Goal: Download file/media

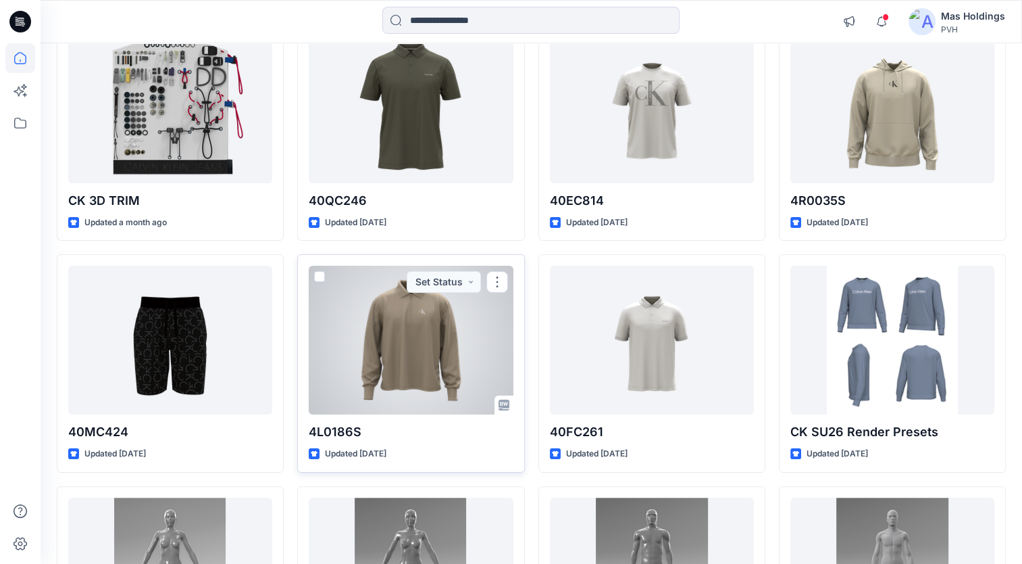
scroll to position [101, 0]
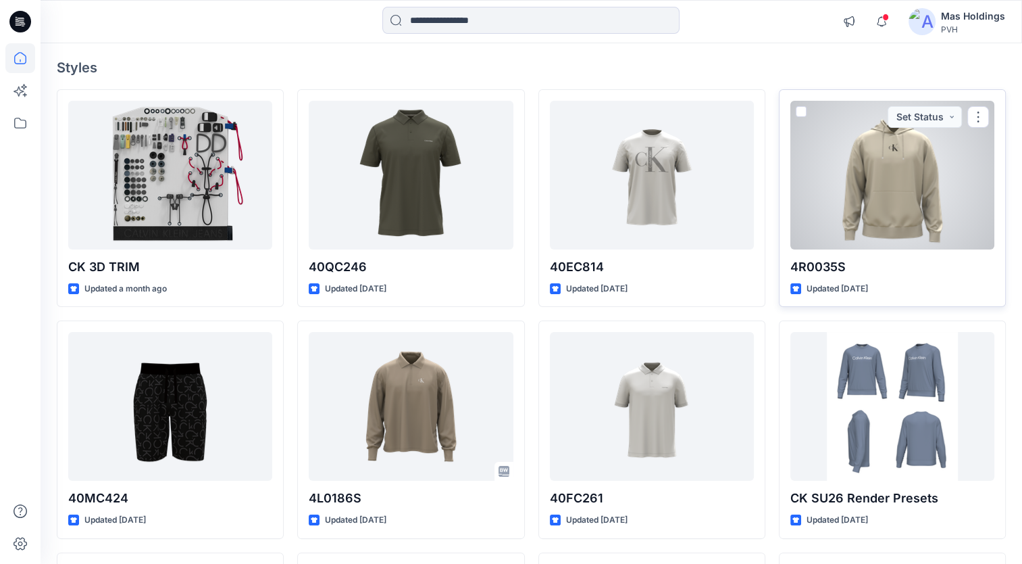
drag, startPoint x: 869, startPoint y: 211, endPoint x: 823, endPoint y: 223, distance: 47.5
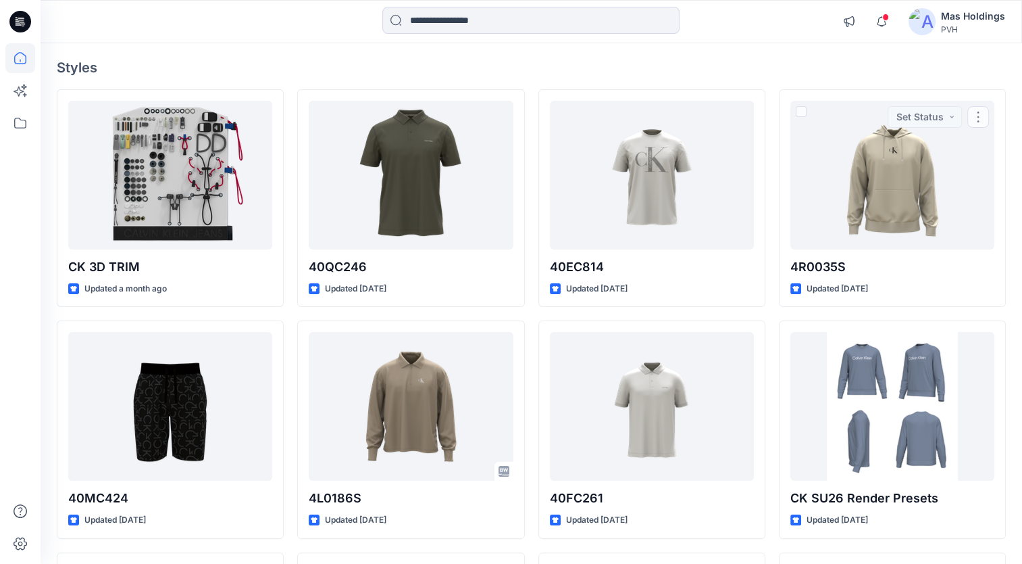
drag, startPoint x: 823, startPoint y: 223, endPoint x: 674, endPoint y: 59, distance: 221.5
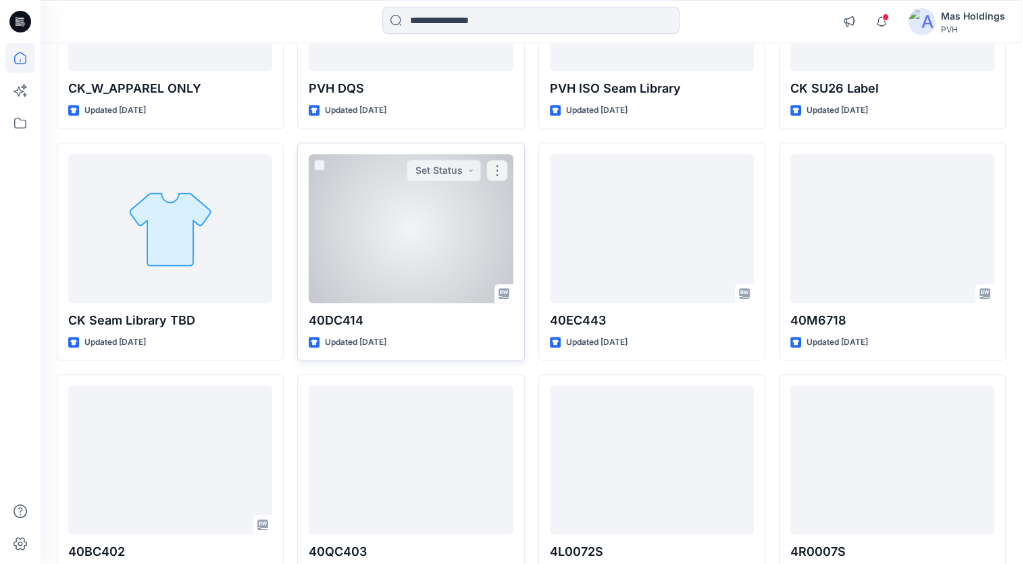
scroll to position [979, 0]
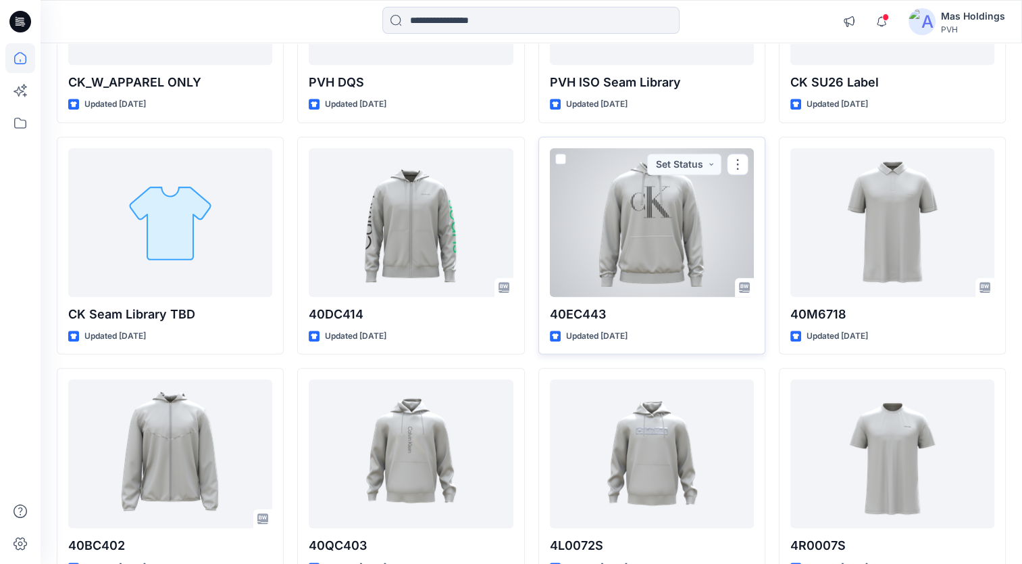
click at [670, 215] on div at bounding box center [652, 222] width 204 height 149
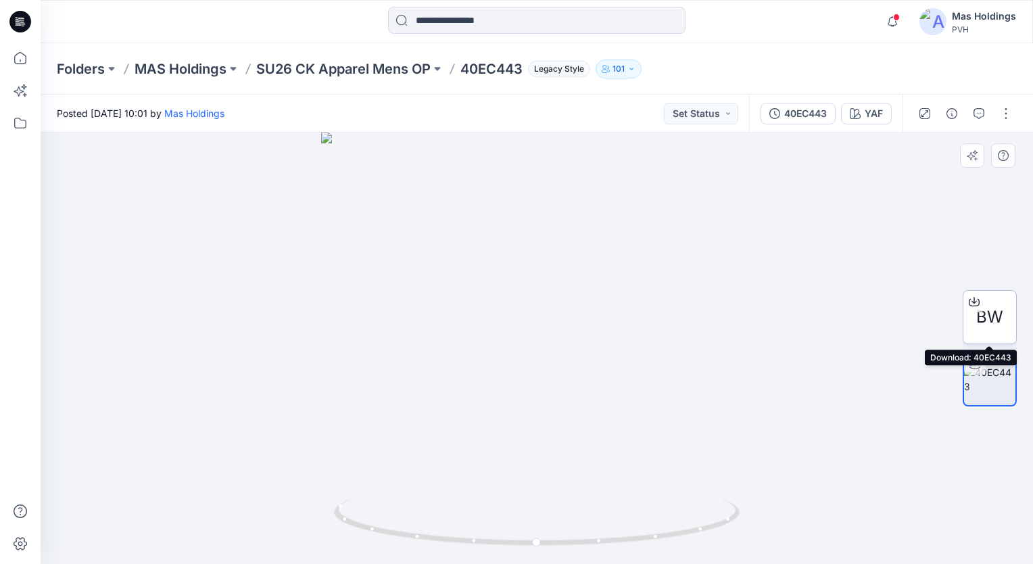
click at [974, 296] on icon at bounding box center [973, 301] width 11 height 11
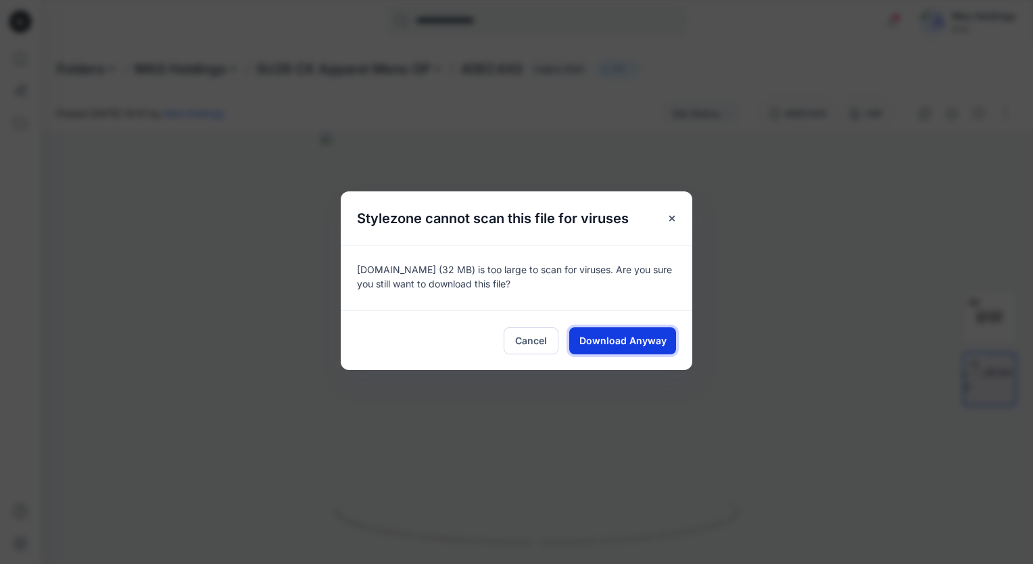
click at [628, 341] on span "Download Anyway" at bounding box center [622, 340] width 87 height 14
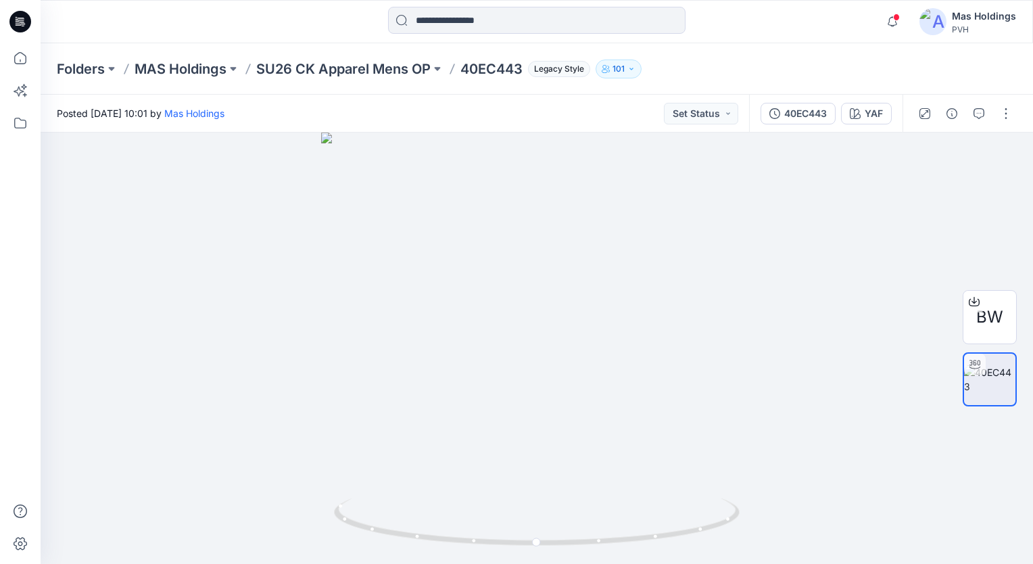
click at [619, 116] on div "Posted [DATE] 10:01 by Mas Holdings Set Status" at bounding box center [395, 113] width 708 height 37
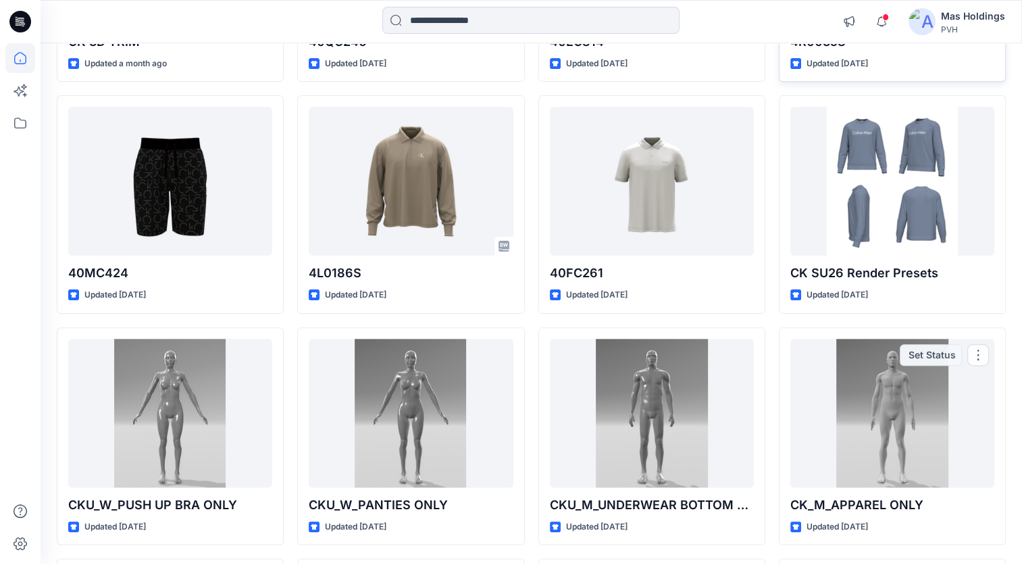
scroll to position [33, 0]
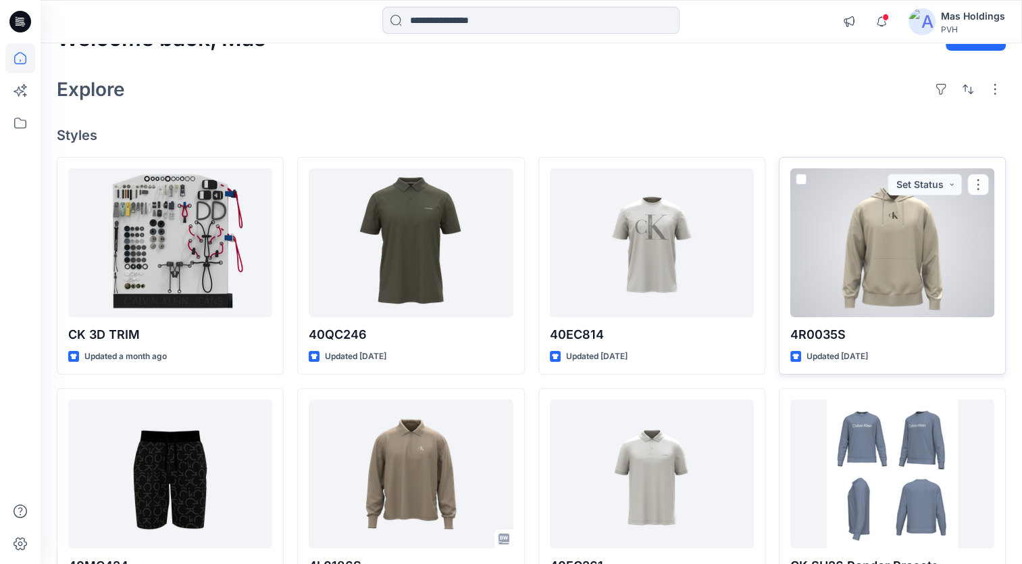
click at [904, 257] on div at bounding box center [893, 242] width 204 height 149
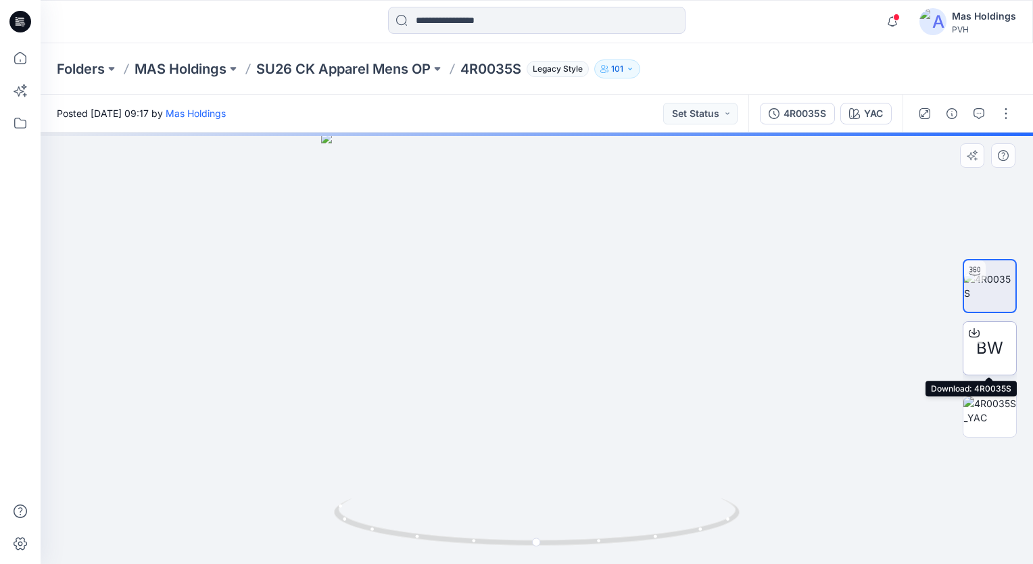
click at [974, 330] on icon at bounding box center [973, 332] width 11 height 11
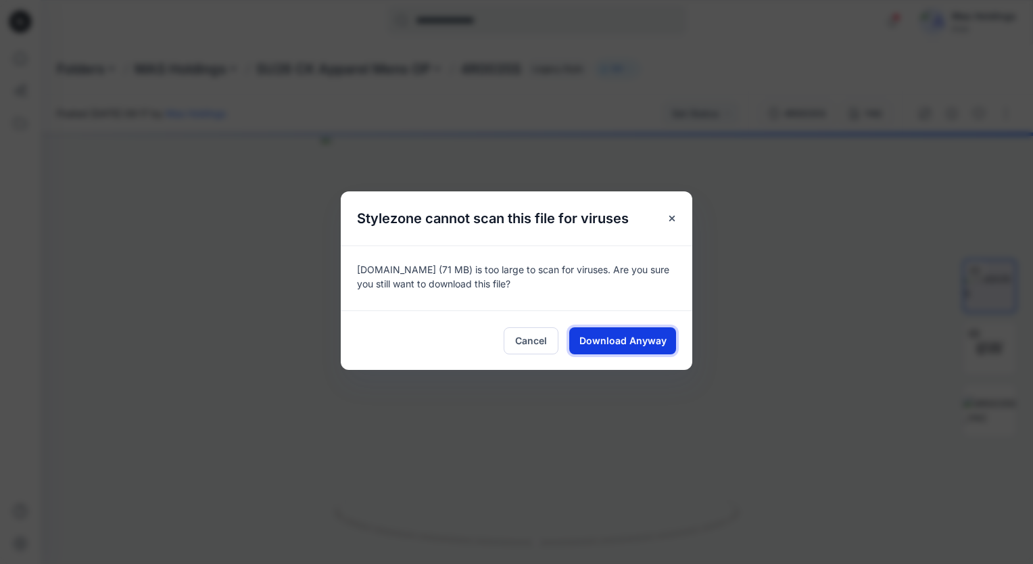
click at [667, 345] on button "Download Anyway" at bounding box center [622, 340] width 107 height 27
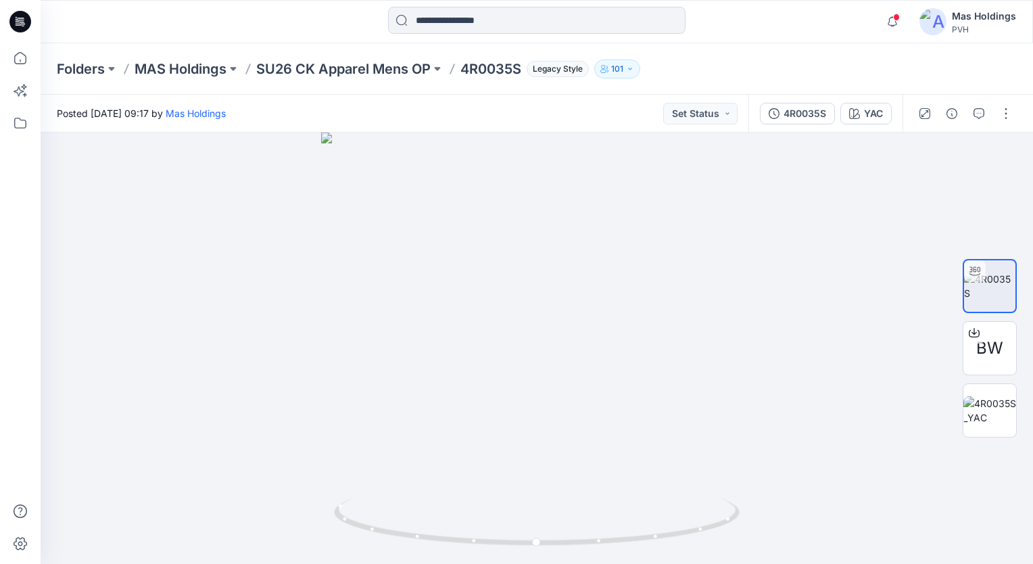
click at [274, 30] on div at bounding box center [165, 22] width 248 height 30
